Goal: Transaction & Acquisition: Subscribe to service/newsletter

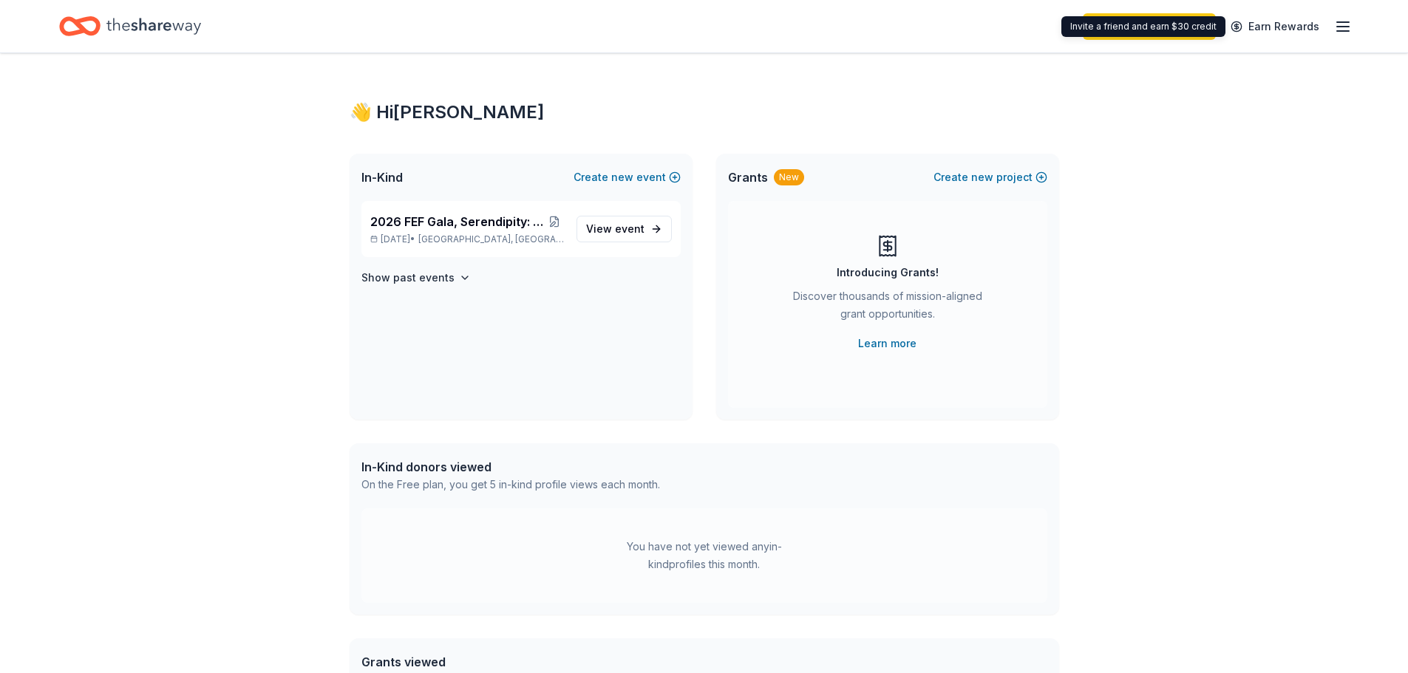
click at [1209, 31] on div "Invite a friend and earn $30 credit Invite a friend and earn $30 credit" at bounding box center [1143, 26] width 164 height 21
click at [1156, 14] on link "Upgrade your plan" at bounding box center [1149, 26] width 133 height 27
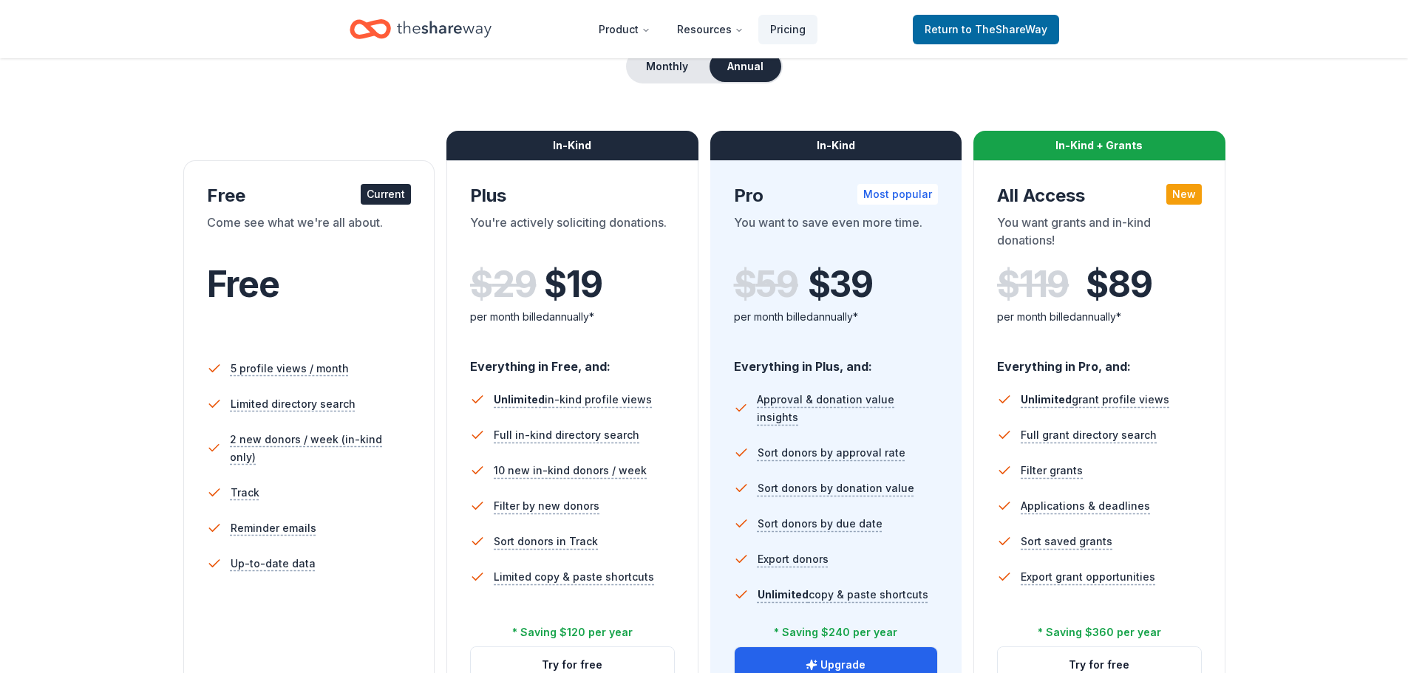
scroll to position [222, 0]
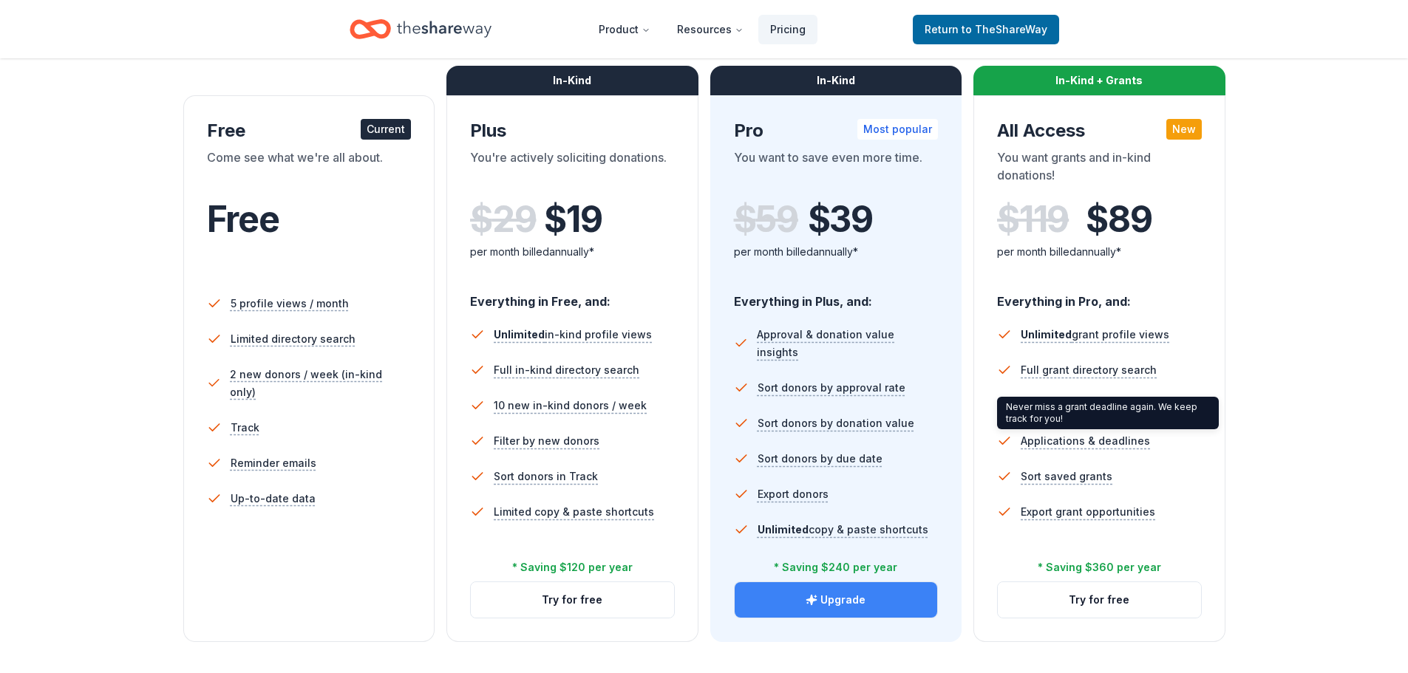
click at [917, 592] on button "Upgrade" at bounding box center [836, 599] width 203 height 35
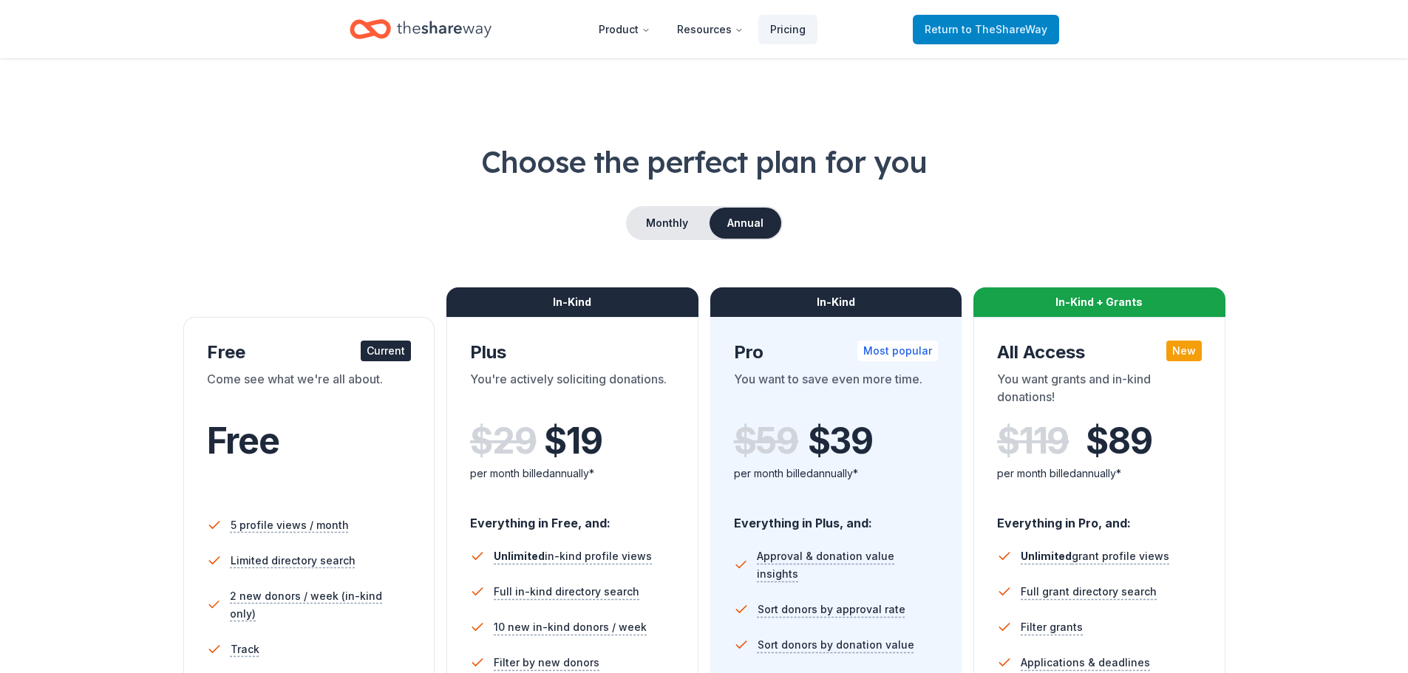
click at [1027, 27] on span "to TheShareWay" at bounding box center [1005, 29] width 86 height 13
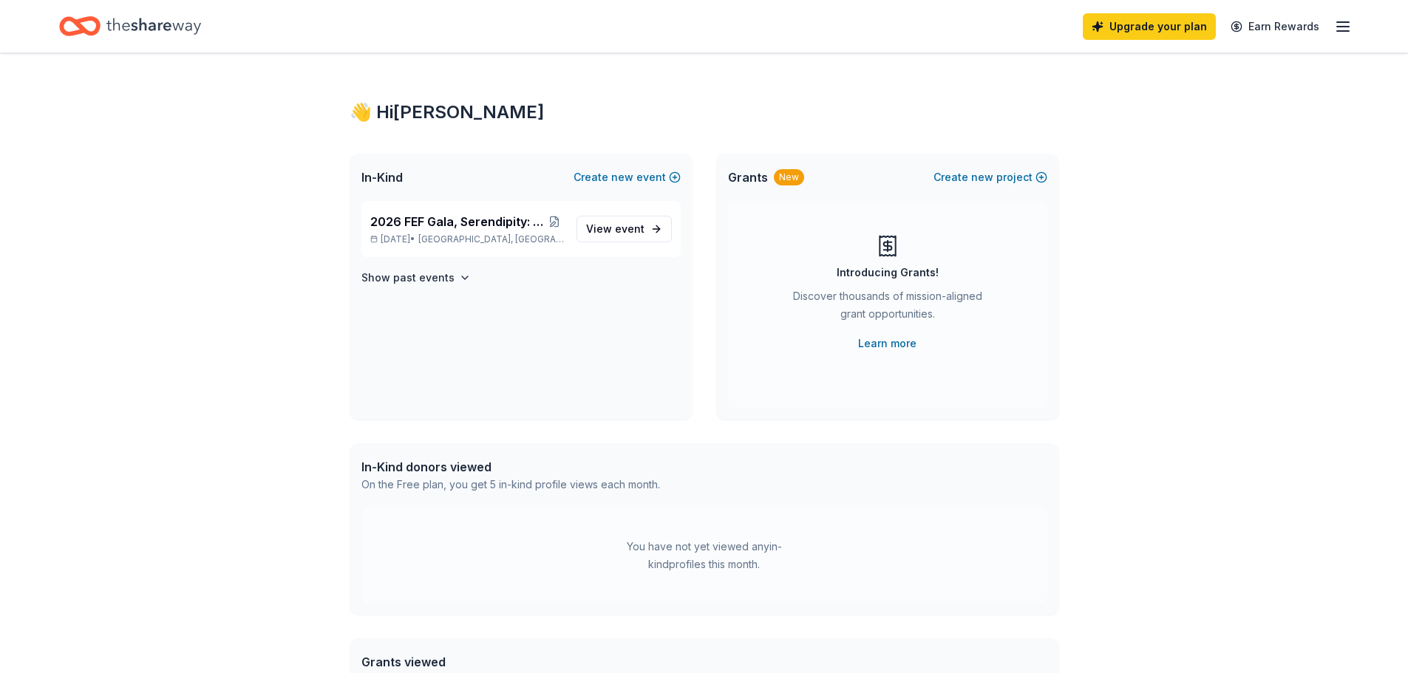
click at [1333, 25] on div "Upgrade your plan Earn Rewards" at bounding box center [1217, 26] width 269 height 35
click at [1345, 25] on icon "button" at bounding box center [1343, 27] width 18 height 18
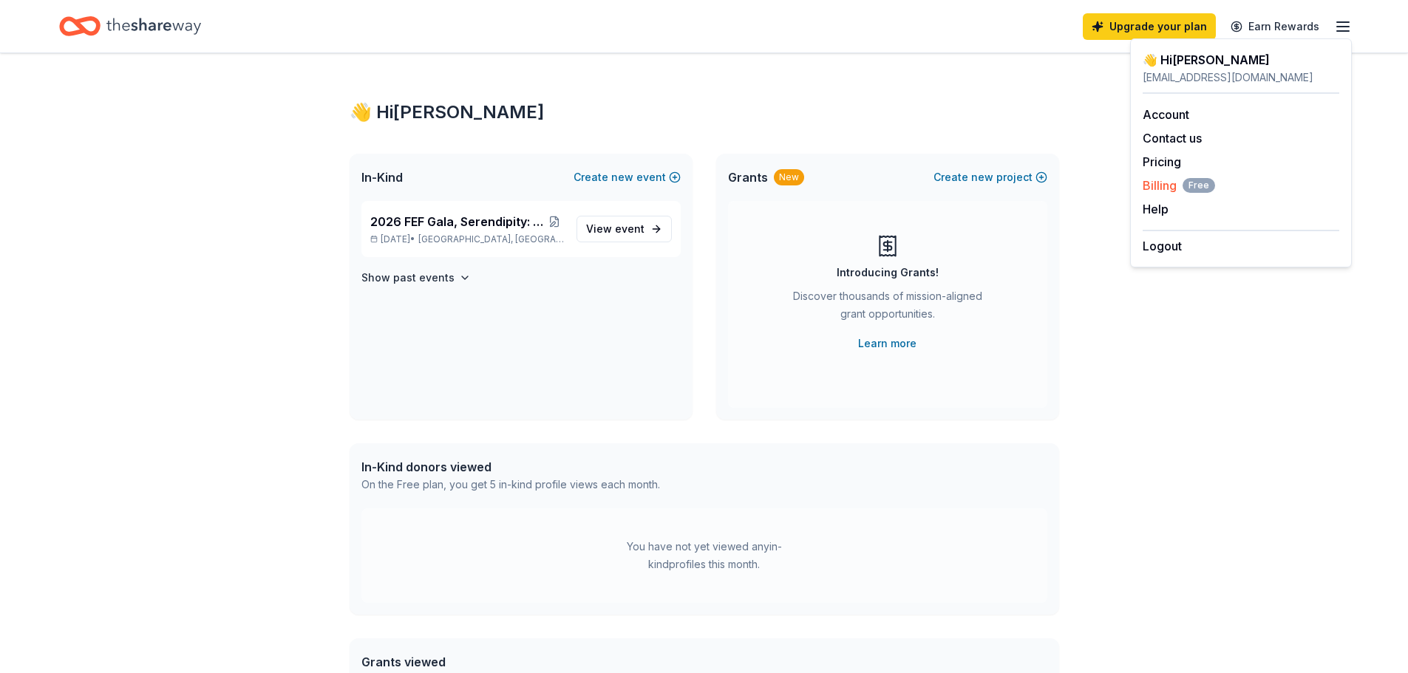
click at [1233, 178] on div "Billing Free" at bounding box center [1241, 186] width 197 height 18
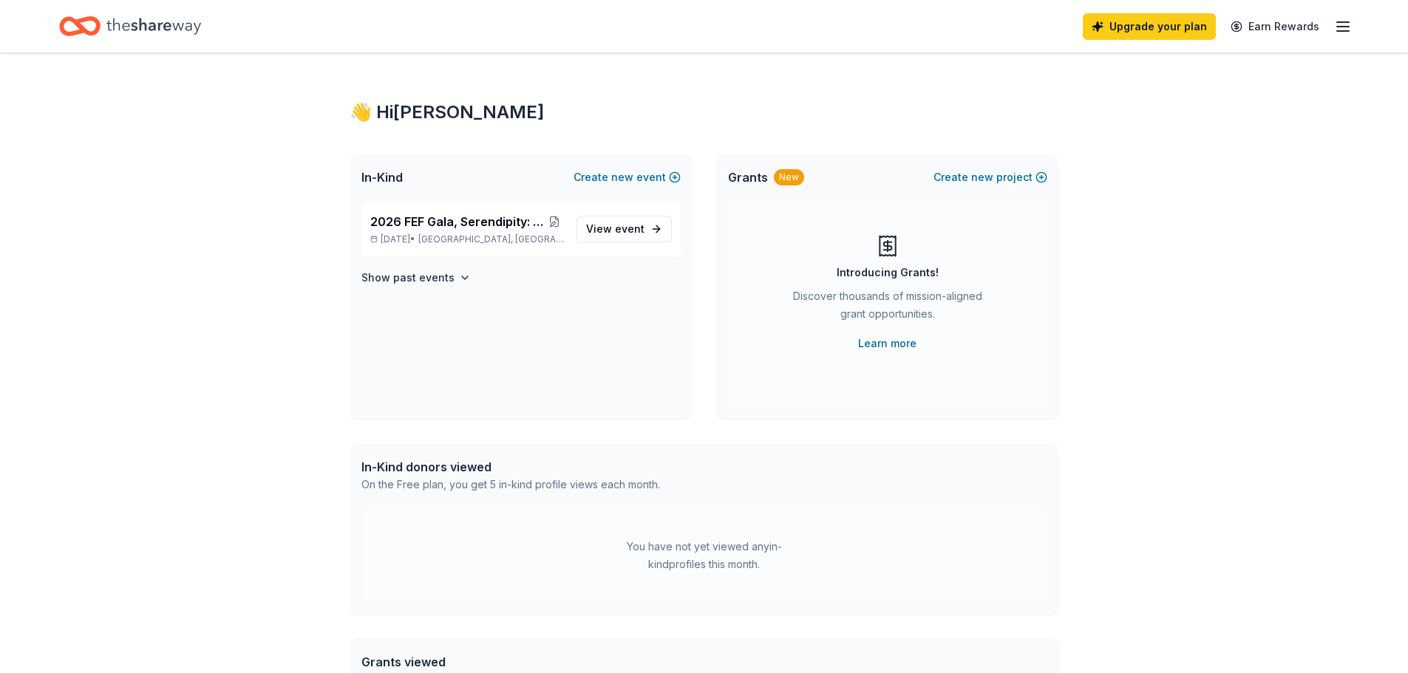
click at [1339, 32] on icon "button" at bounding box center [1343, 27] width 18 height 18
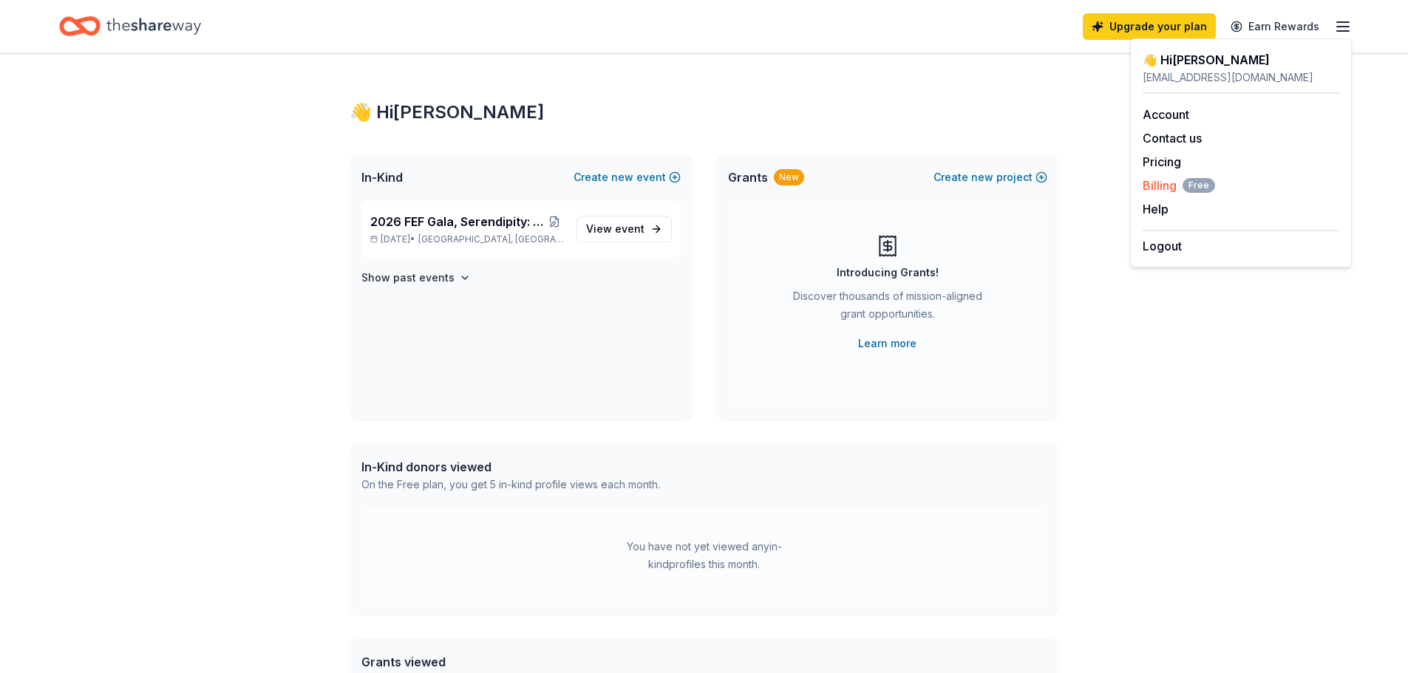
click at [1168, 179] on span "Billing Free" at bounding box center [1179, 186] width 72 height 18
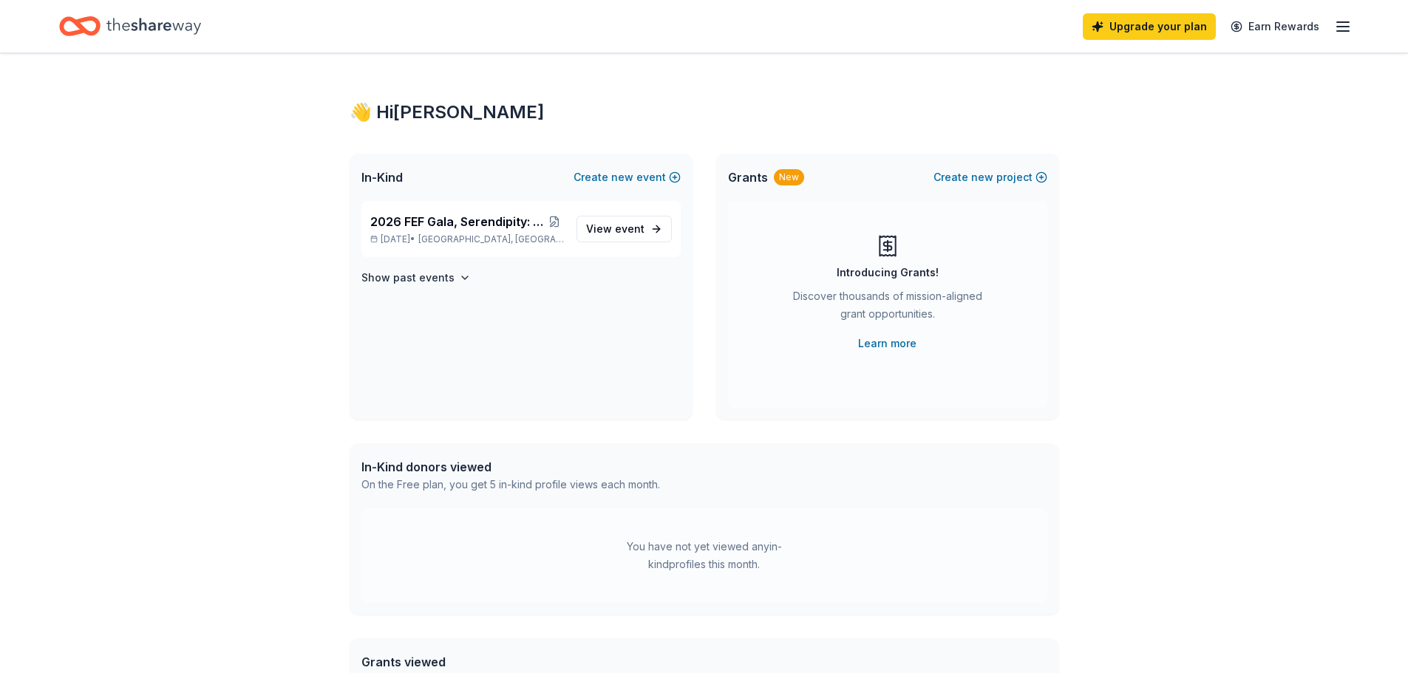
click at [1339, 31] on line "button" at bounding box center [1343, 31] width 12 height 0
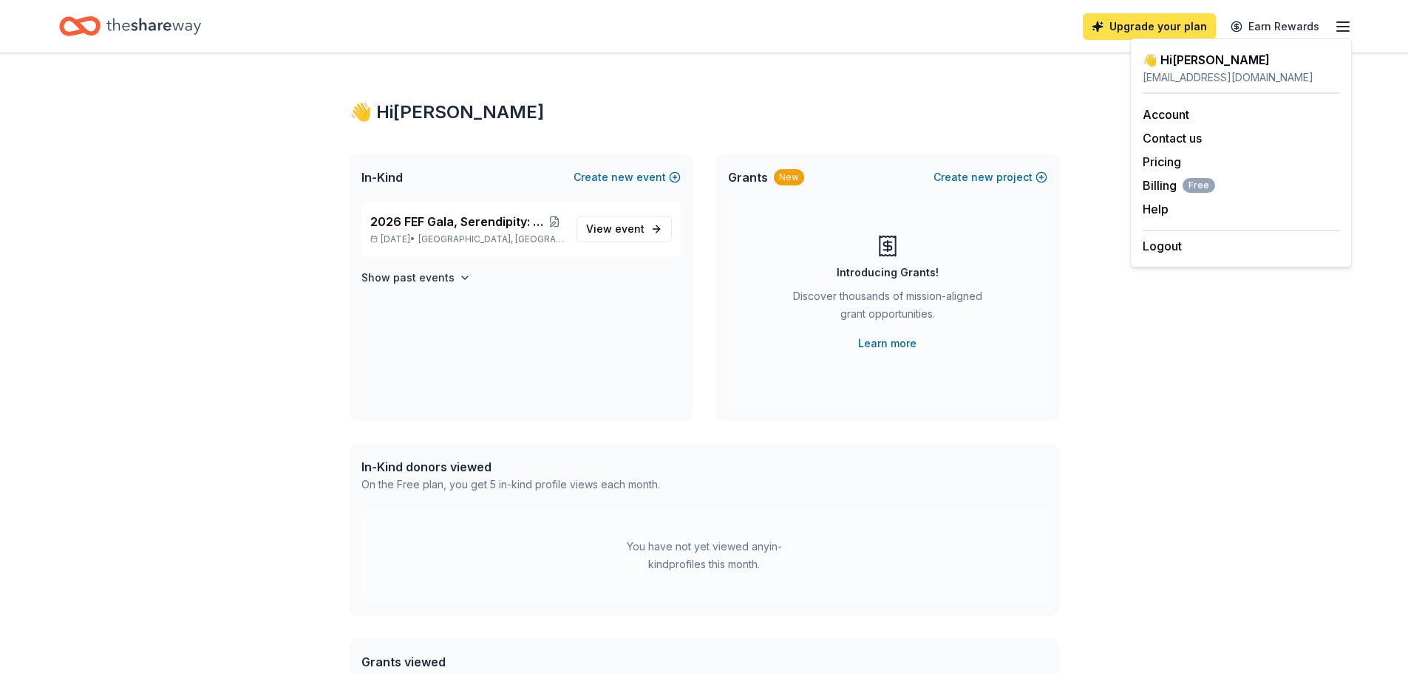
click at [1118, 33] on link "Upgrade your plan" at bounding box center [1149, 26] width 133 height 27
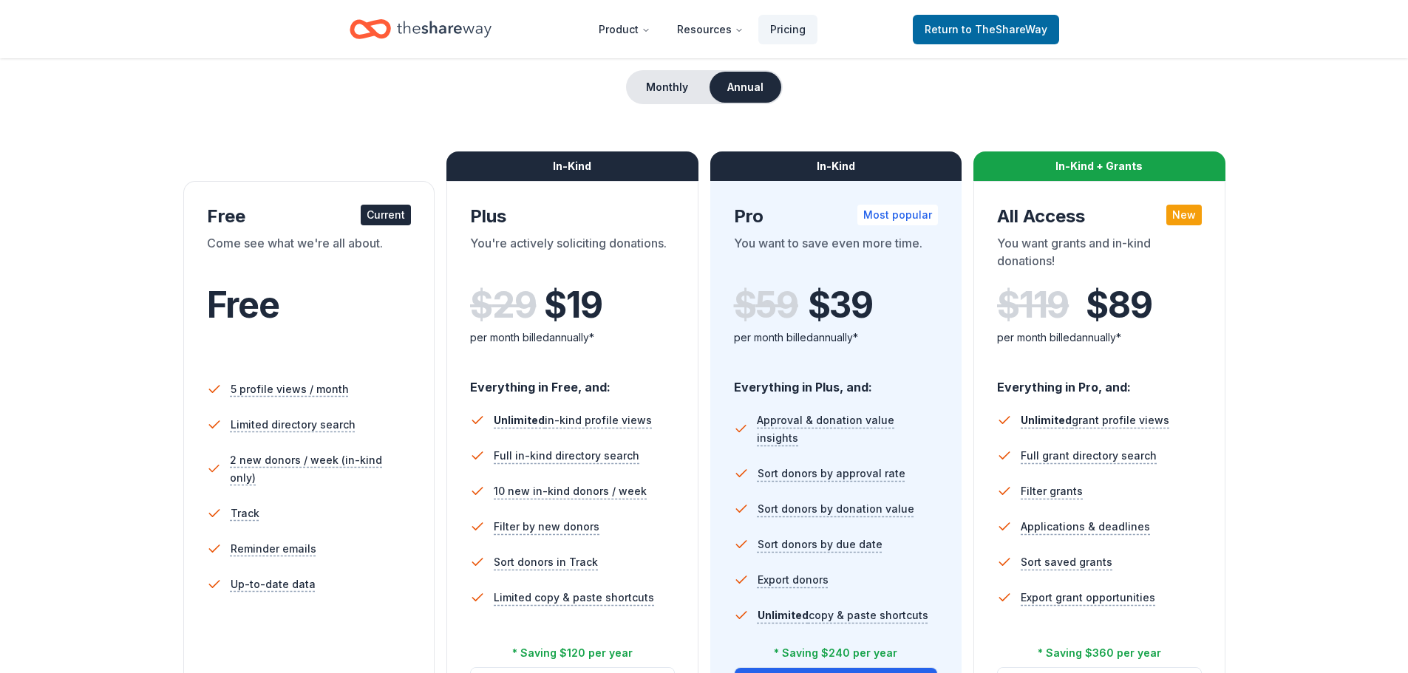
scroll to position [148, 0]
